Goal: Transaction & Acquisition: Obtain resource

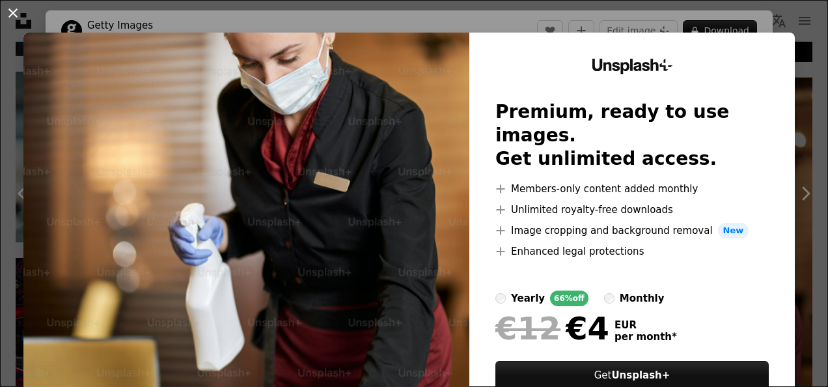
click at [13, 8] on button "An X shape" at bounding box center [13, 13] width 16 height 16
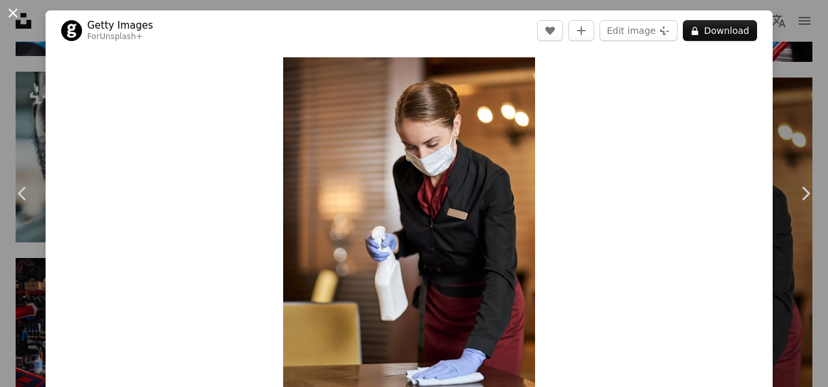
click at [15, 12] on button "An X shape" at bounding box center [13, 13] width 16 height 16
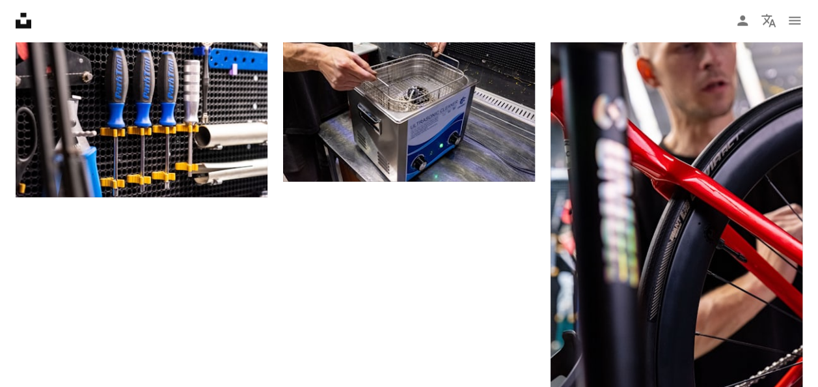
scroll to position [2424, 0]
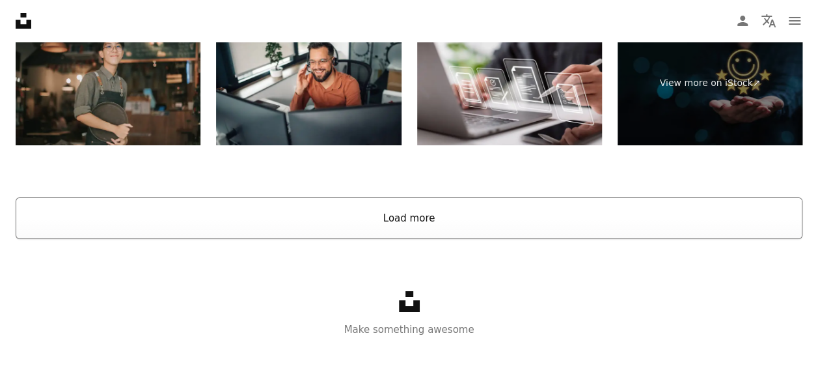
click at [405, 215] on button "Load more" at bounding box center [409, 218] width 787 height 42
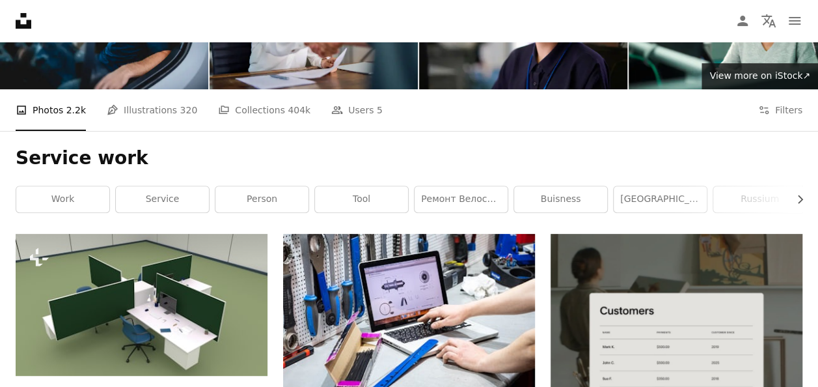
scroll to position [0, 0]
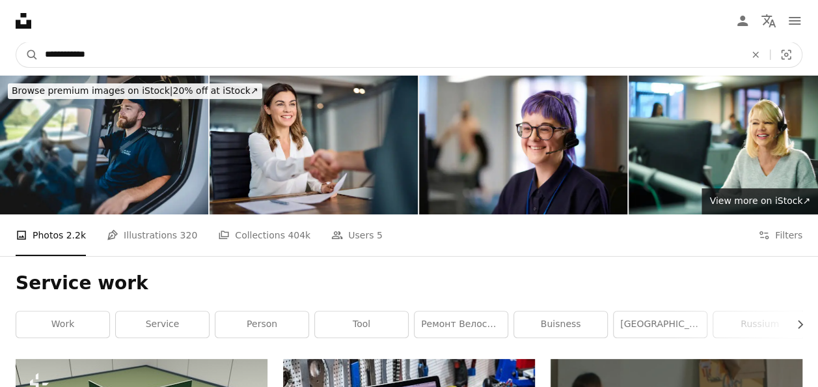
drag, startPoint x: 116, startPoint y: 57, endPoint x: 0, endPoint y: 51, distance: 116.0
type input "**********"
click button "A magnifying glass" at bounding box center [27, 54] width 22 height 25
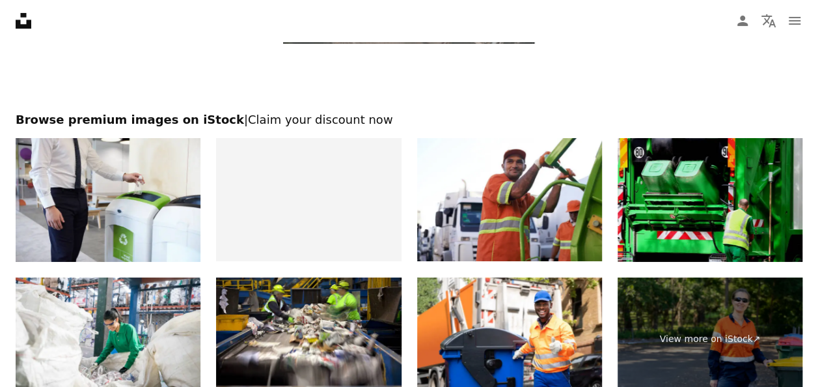
scroll to position [2282, 0]
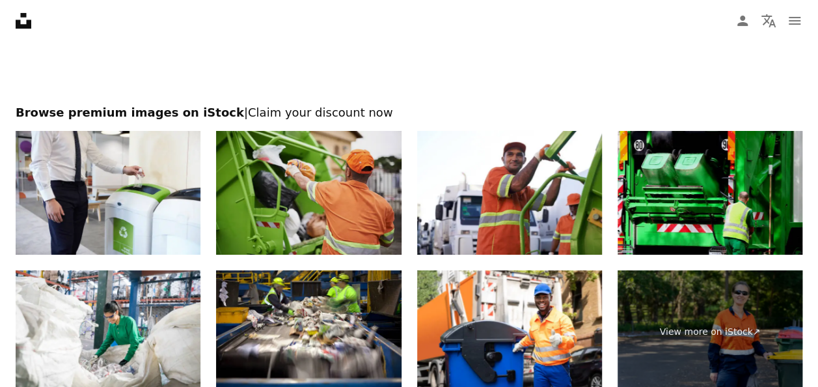
click at [301, 201] on img at bounding box center [308, 193] width 185 height 124
